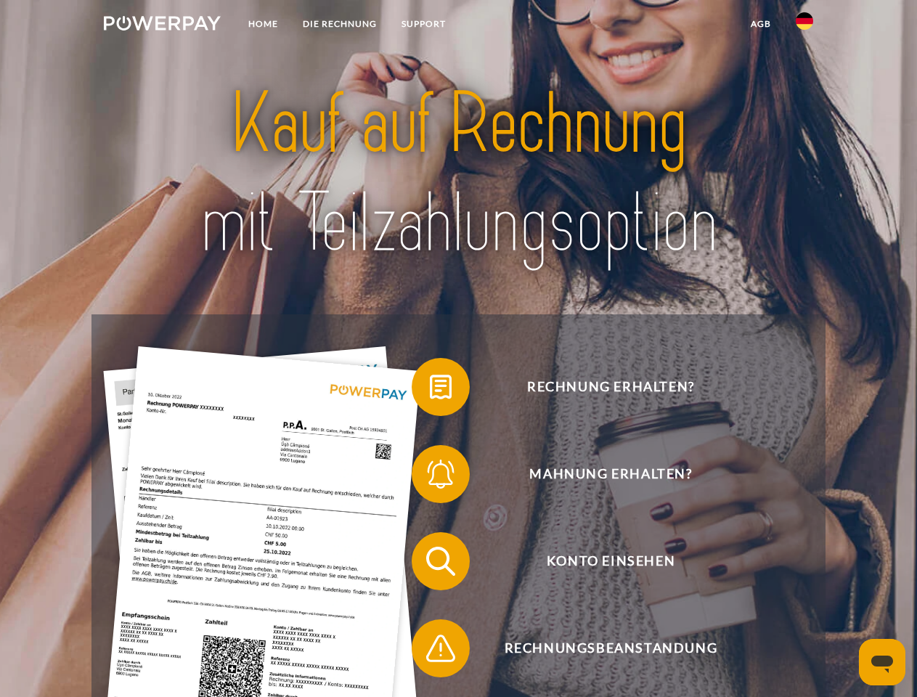
click at [162, 25] on img at bounding box center [162, 23] width 117 height 15
click at [804, 25] on img at bounding box center [803, 20] width 17 height 17
click at [760, 24] on link "agb" at bounding box center [760, 24] width 45 height 26
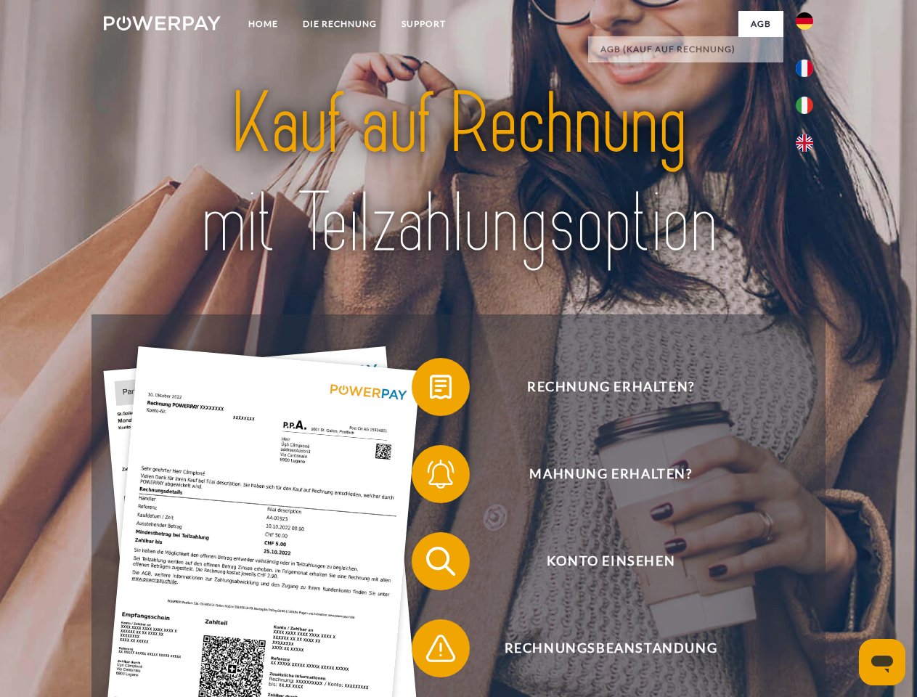
click at [430, 390] on span at bounding box center [418, 387] width 73 height 73
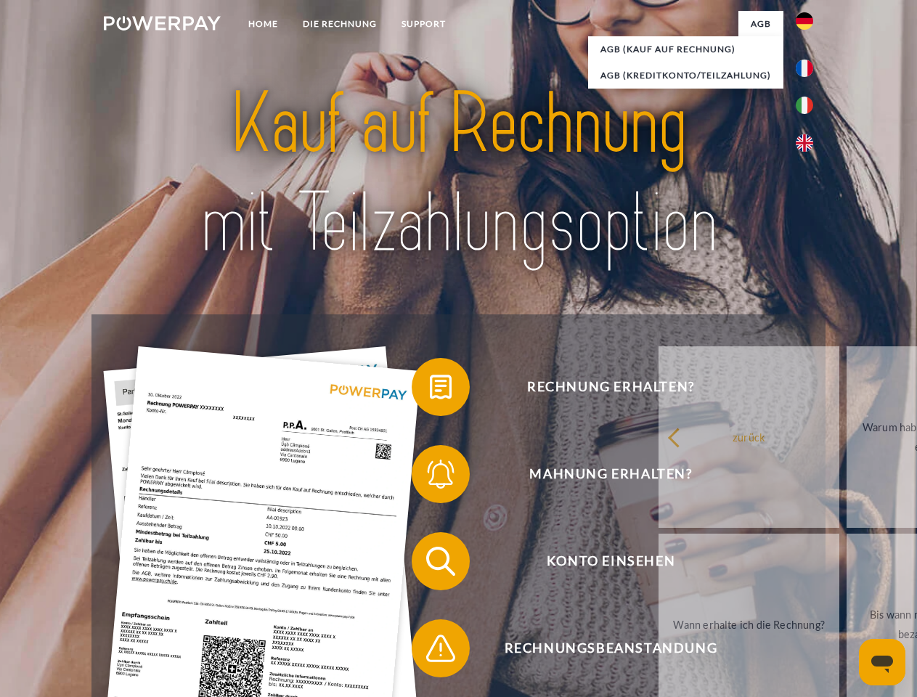
click at [430, 477] on span at bounding box center [418, 474] width 73 height 73
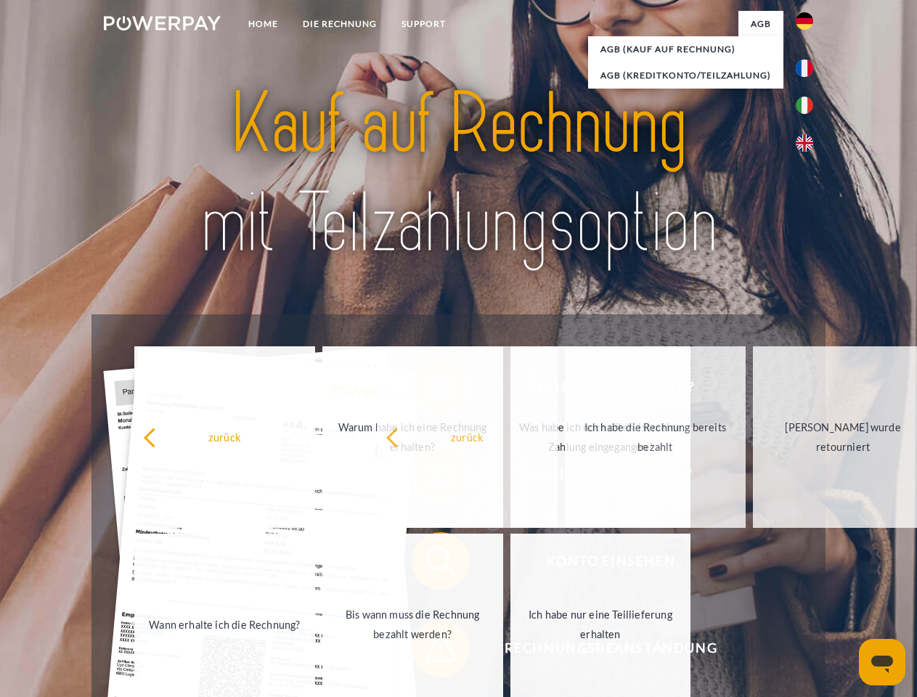
click at [430, 651] on span at bounding box center [418, 648] width 73 height 73
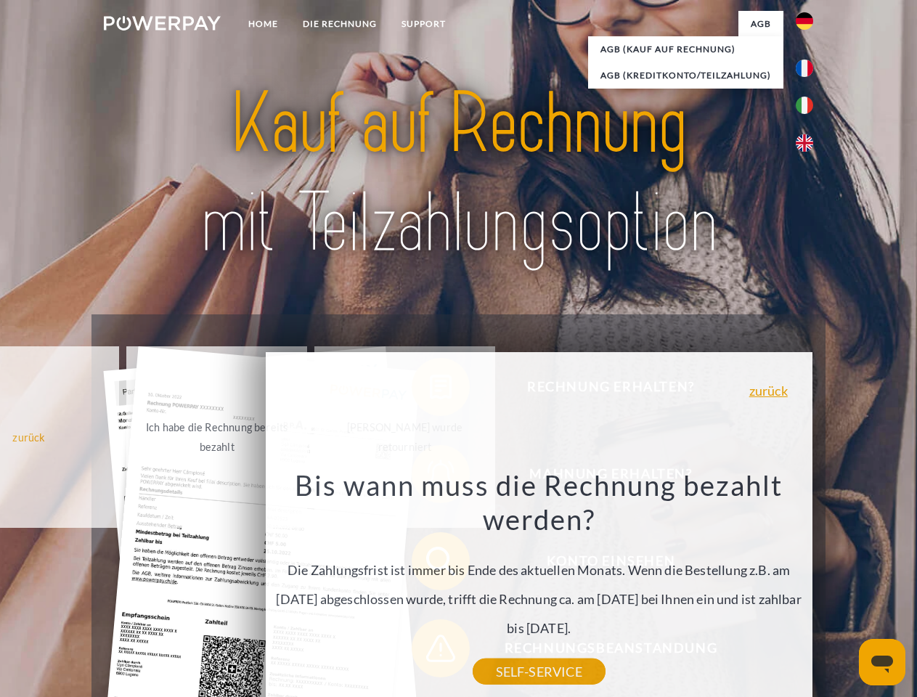
click at [882, 662] on icon "Messaging-Fenster öffnen" at bounding box center [882, 663] width 22 height 17
